Goal: Transaction & Acquisition: Download file/media

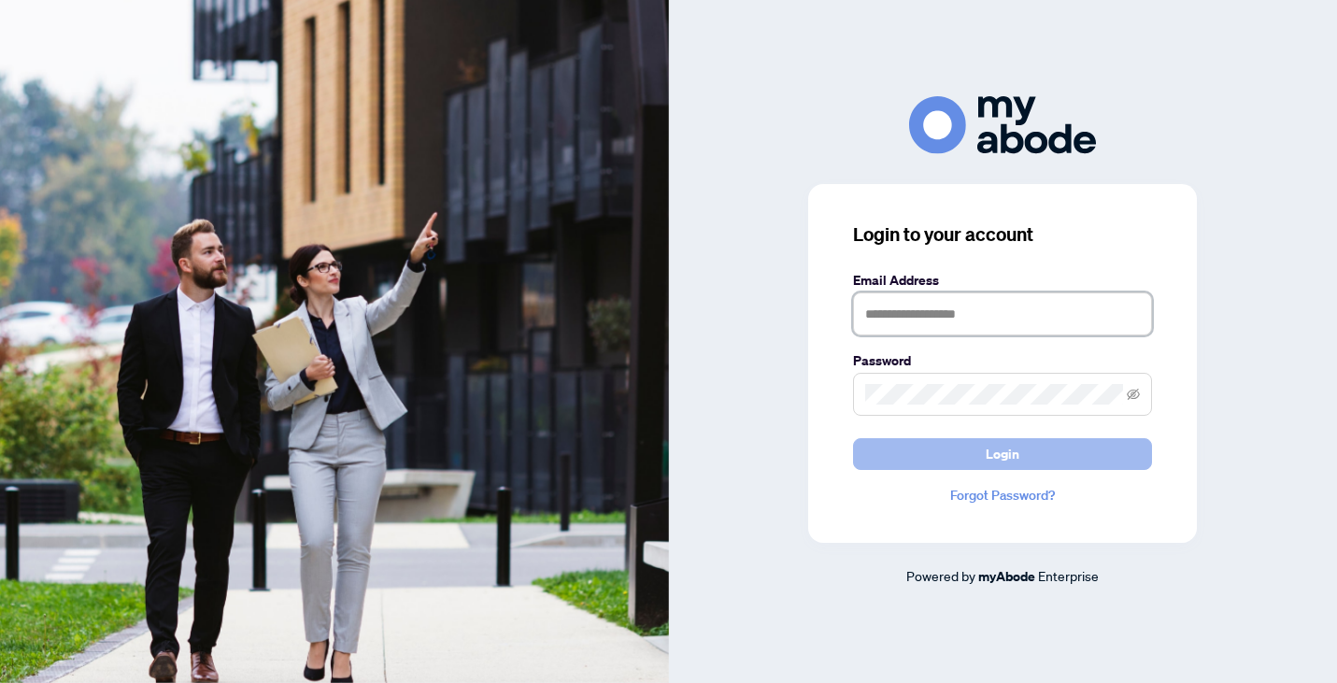
type input "**********"
click at [992, 459] on span "Login" at bounding box center [1002, 454] width 34 height 30
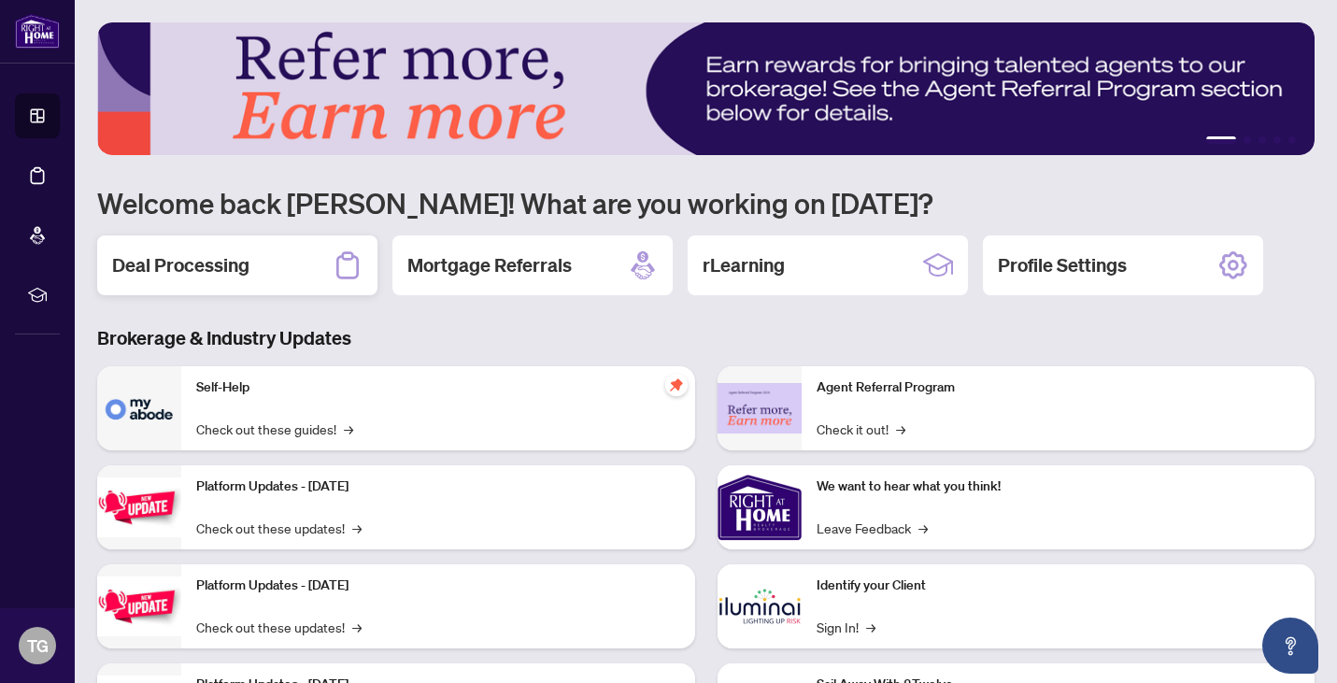
click at [259, 262] on div "Deal Processing" at bounding box center [237, 265] width 280 height 60
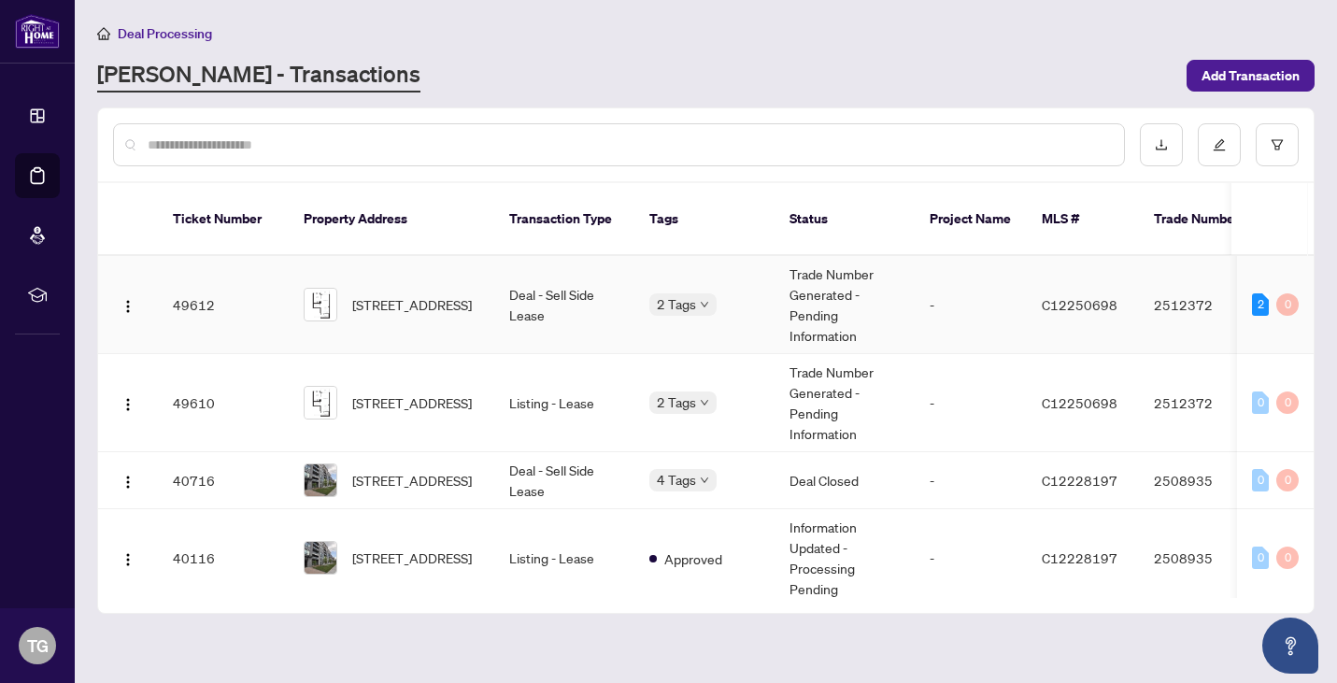
click at [619, 319] on td "Deal - Sell Side Lease" at bounding box center [564, 305] width 140 height 98
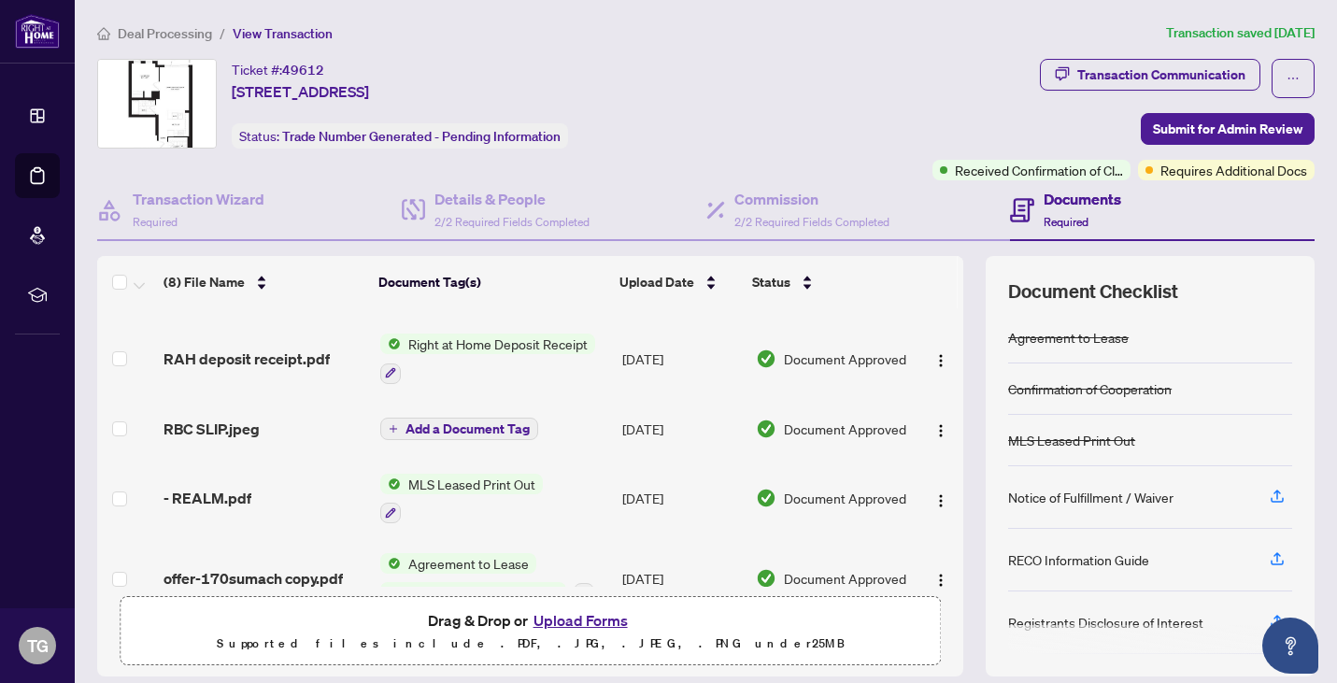
scroll to position [226, 0]
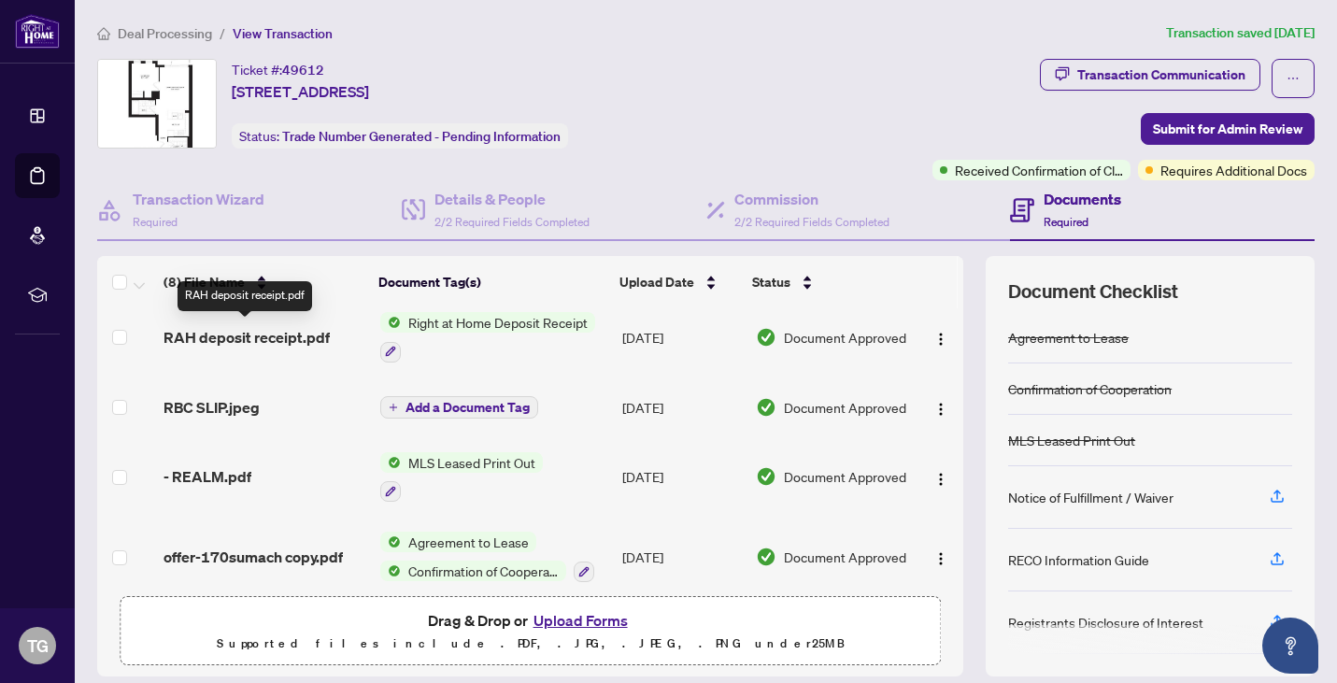
click at [272, 335] on span "RAH deposit receipt.pdf" at bounding box center [246, 337] width 166 height 22
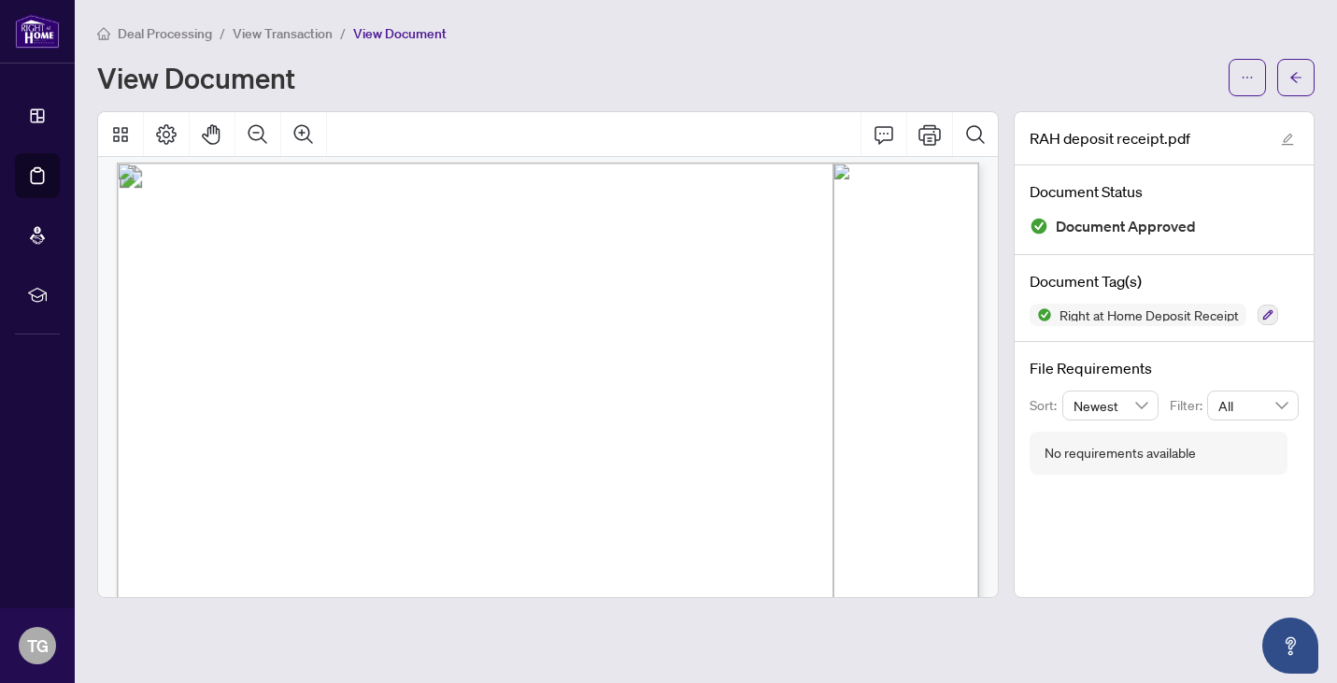
scroll to position [11, 0]
click at [1254, 74] on button "button" at bounding box center [1246, 77] width 37 height 37
click at [1139, 111] on span "Download" at bounding box center [1180, 117] width 142 height 21
